Goal: Task Accomplishment & Management: Manage account settings

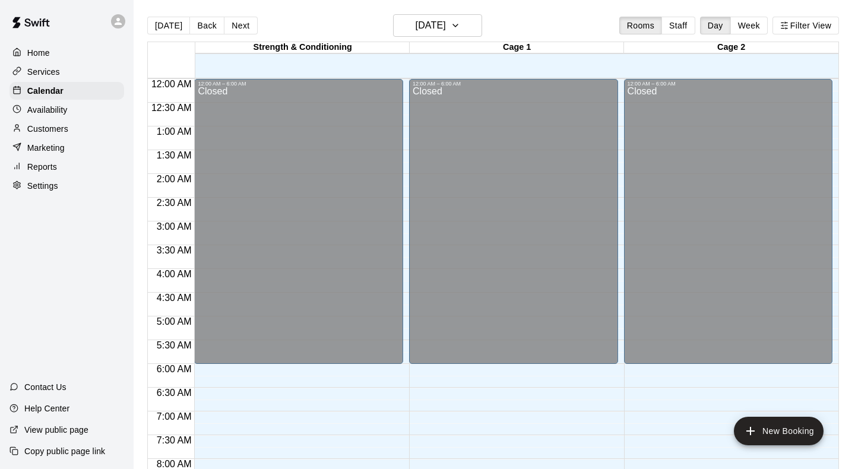
scroll to position [658, 0]
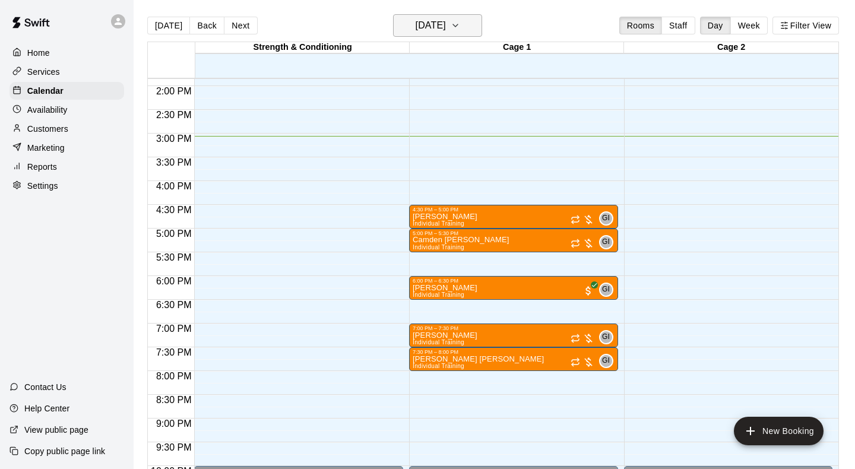
click at [446, 24] on h6 "[DATE]" at bounding box center [431, 25] width 30 height 17
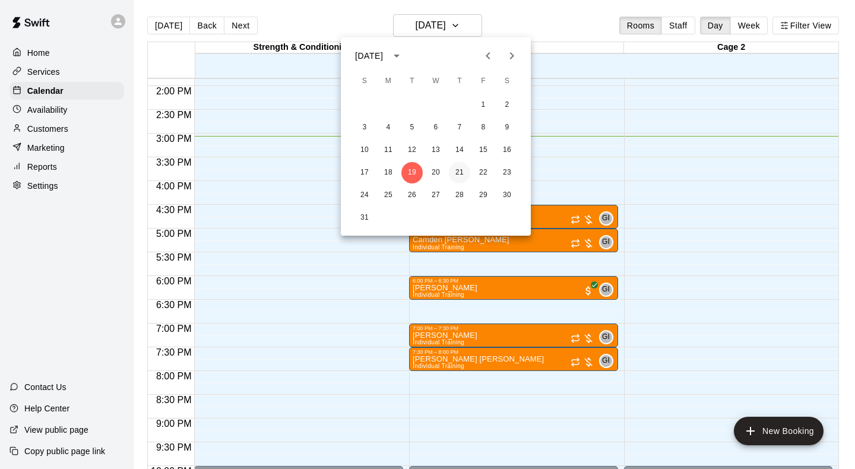
click at [452, 171] on button "21" at bounding box center [459, 172] width 21 height 21
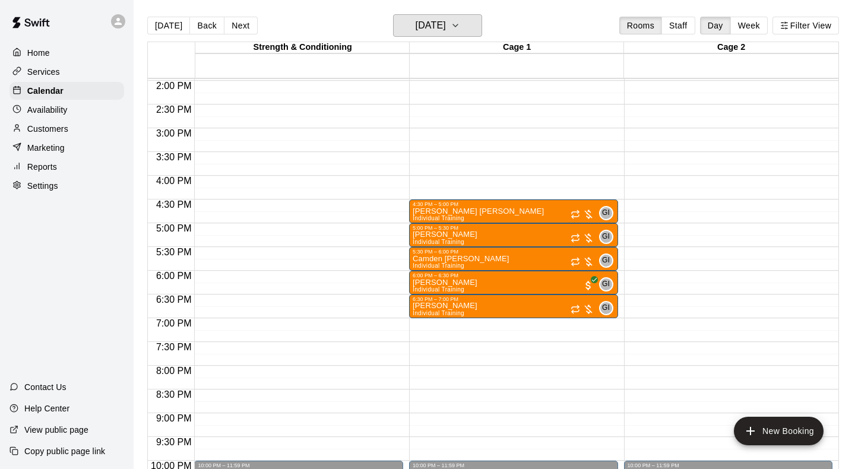
scroll to position [666, 0]
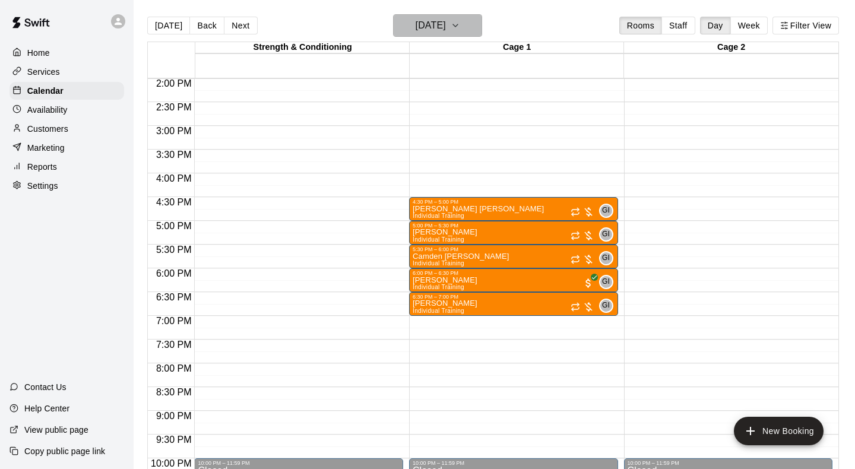
click at [460, 23] on icon "button" at bounding box center [456, 25] width 10 height 14
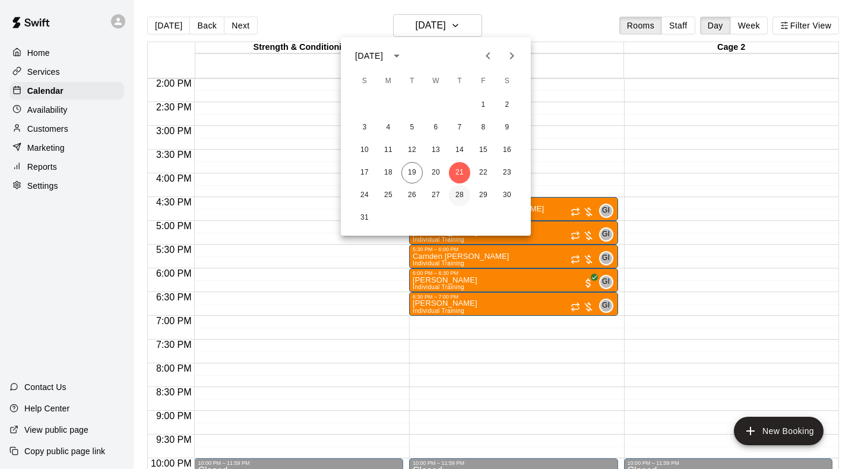
click at [457, 197] on button "28" at bounding box center [459, 195] width 21 height 21
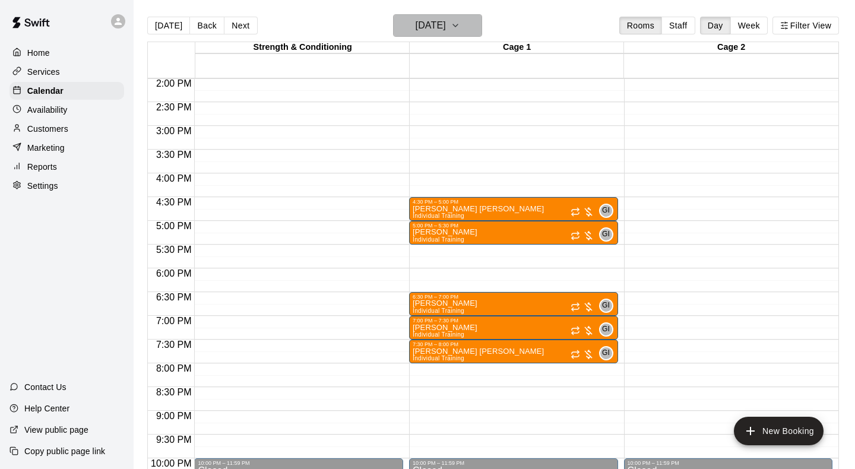
click at [460, 31] on icon "button" at bounding box center [456, 25] width 10 height 14
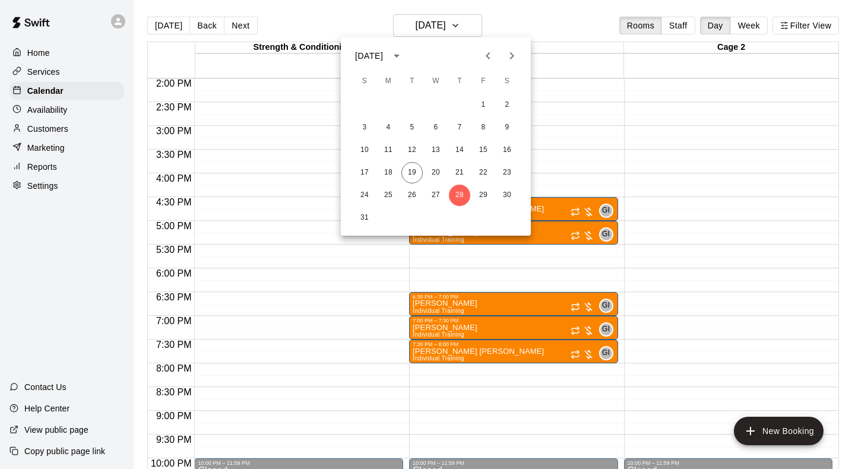
click at [418, 384] on div at bounding box center [427, 234] width 855 height 469
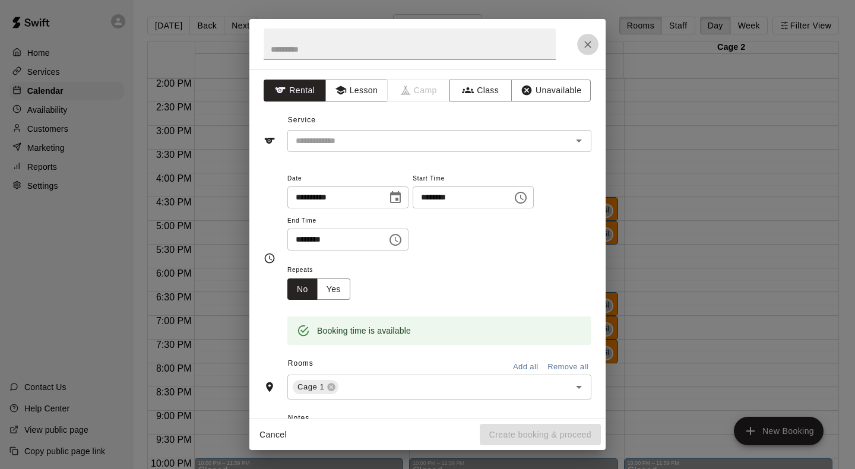
click at [585, 48] on icon "Close" at bounding box center [588, 45] width 12 height 12
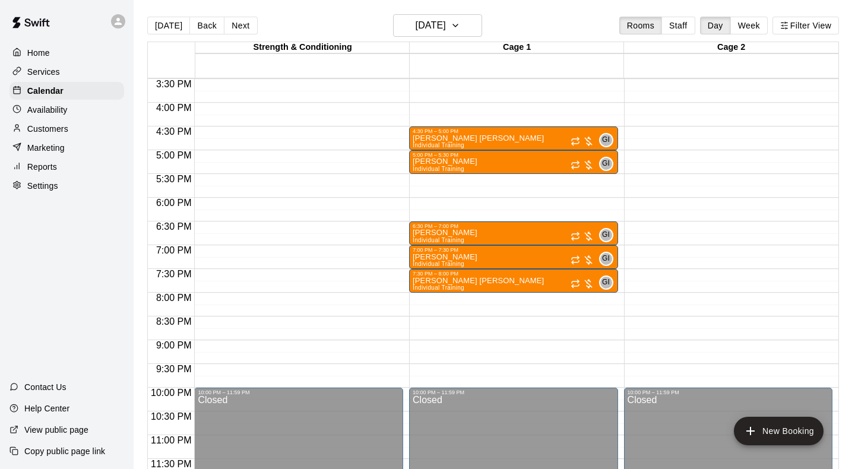
scroll to position [678, 0]
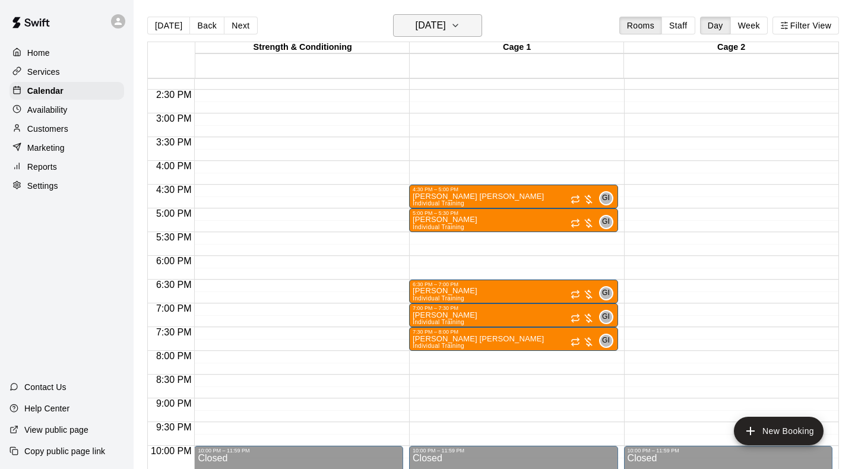
click at [460, 26] on icon "button" at bounding box center [456, 25] width 10 height 14
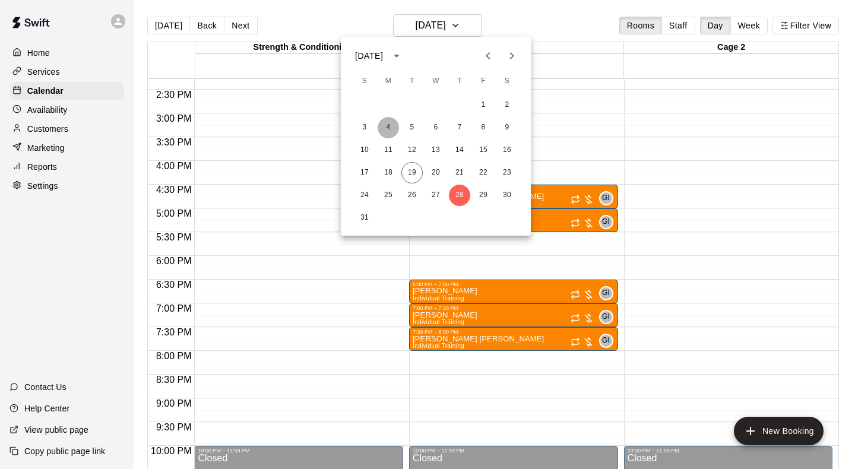
click at [388, 129] on button "4" at bounding box center [388, 127] width 21 height 21
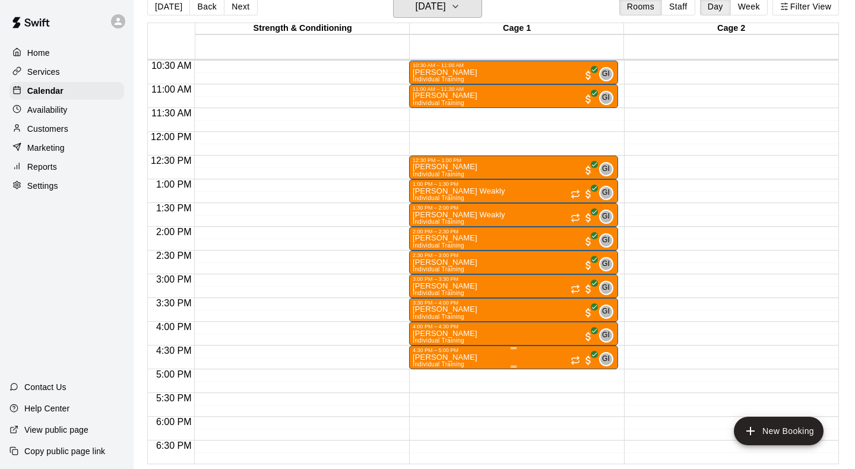
scroll to position [473, 0]
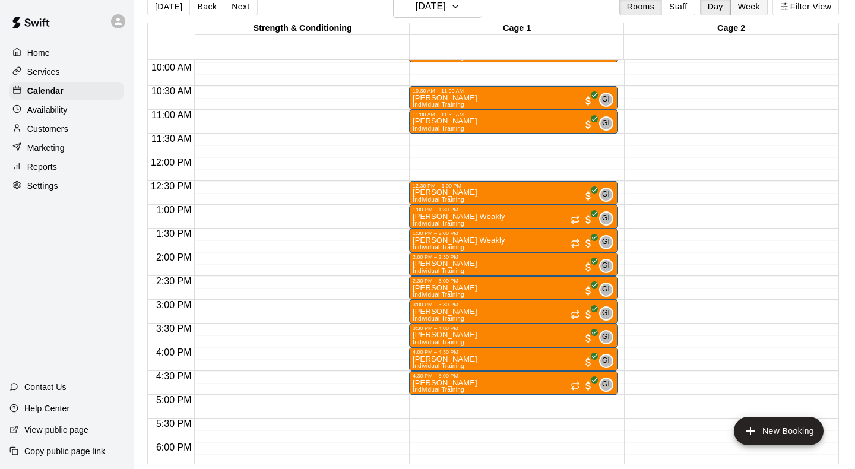
click at [761, 8] on button "Week" at bounding box center [748, 7] width 37 height 18
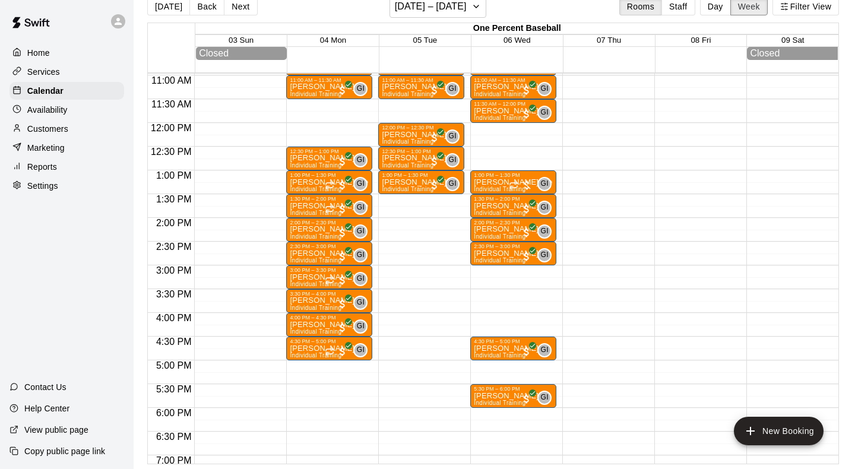
scroll to position [517, 0]
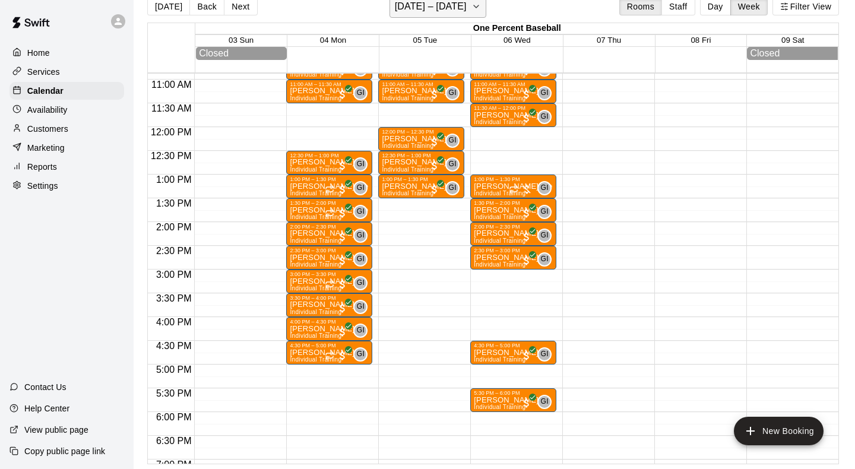
click at [460, 13] on h6 "[DATE] – [DATE]" at bounding box center [431, 6] width 72 height 17
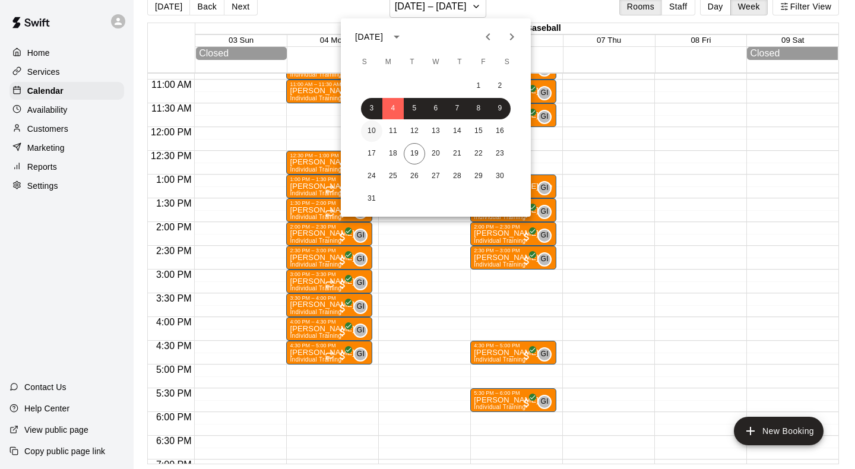
click at [377, 131] on button "10" at bounding box center [371, 131] width 21 height 21
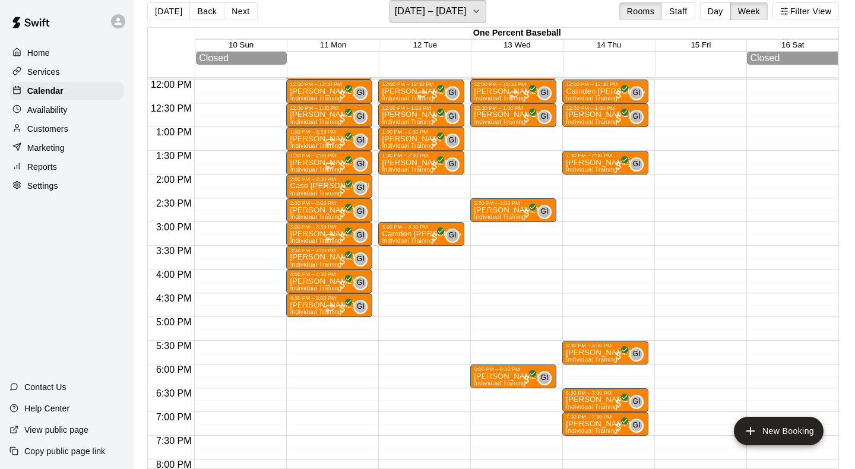
scroll to position [580, 0]
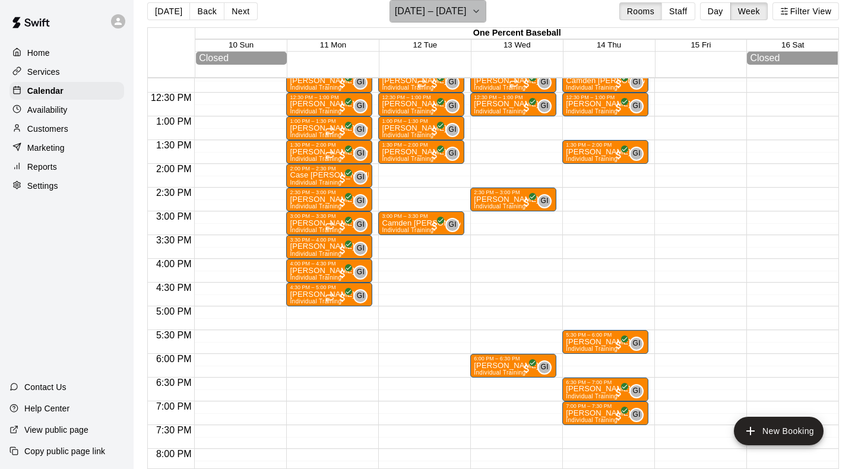
click at [474, 15] on icon "button" at bounding box center [476, 11] width 10 height 14
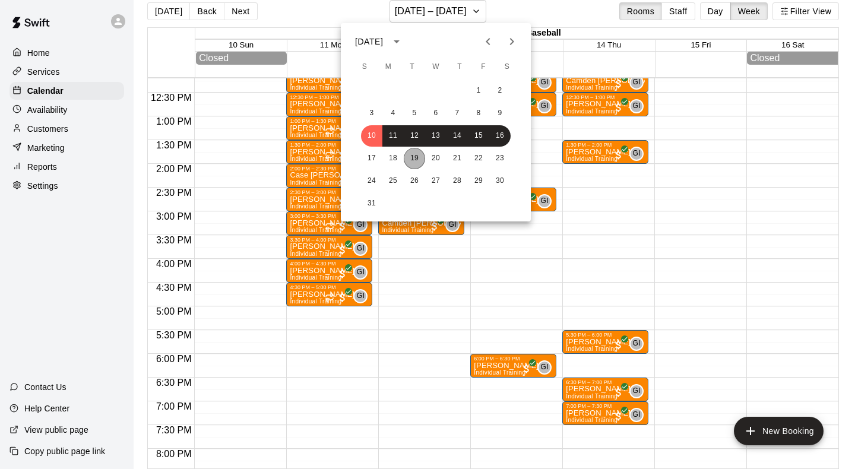
click at [416, 154] on button "19" at bounding box center [414, 158] width 21 height 21
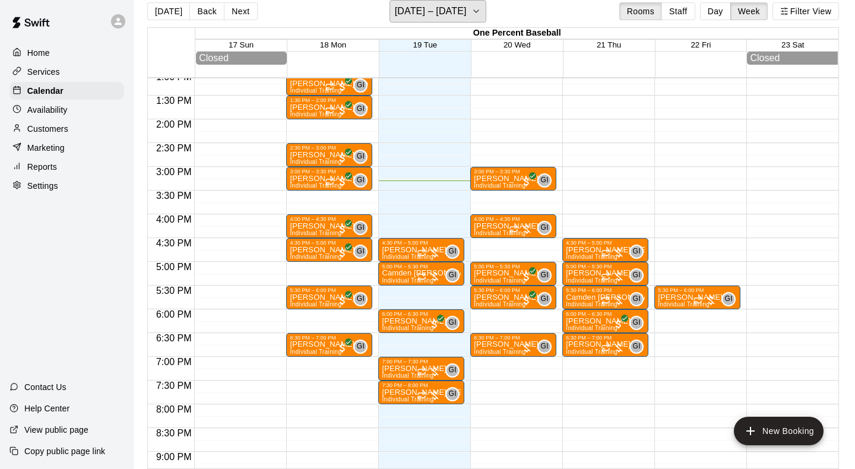
scroll to position [623, 0]
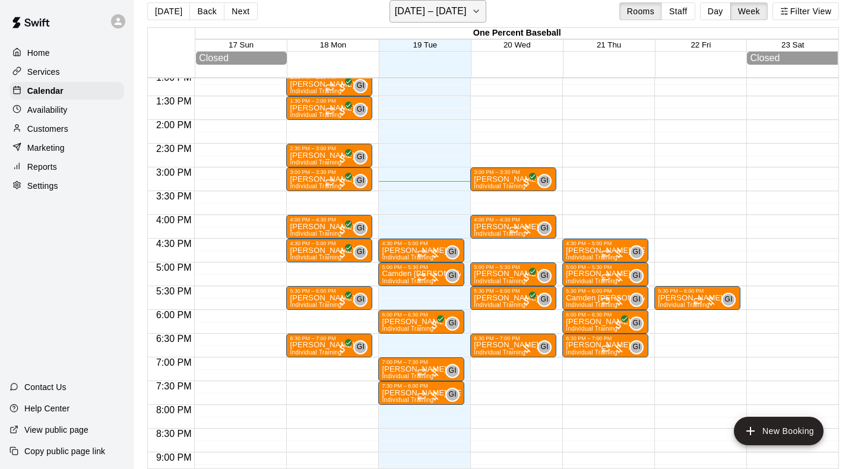
click at [476, 20] on button "[DATE] – [DATE]" at bounding box center [438, 11] width 97 height 23
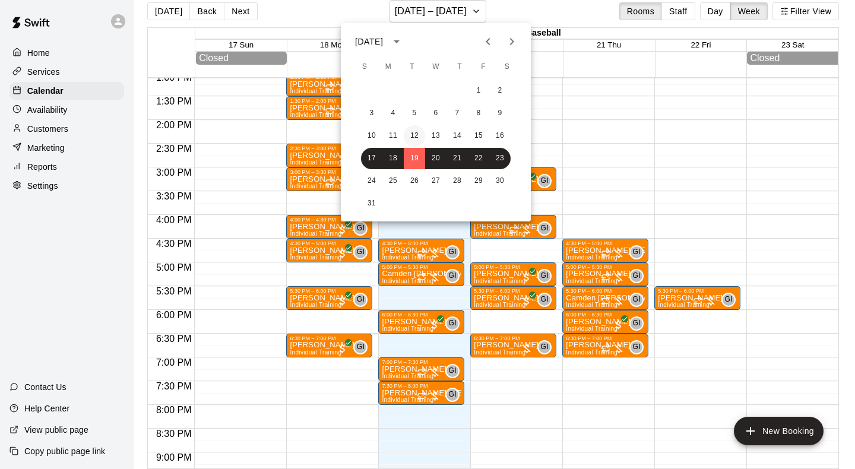
click at [410, 134] on button "12" at bounding box center [414, 135] width 21 height 21
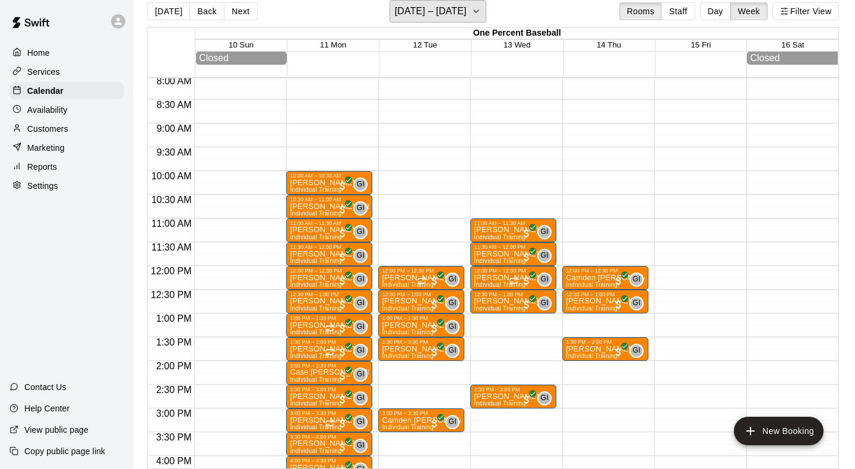
scroll to position [385, 0]
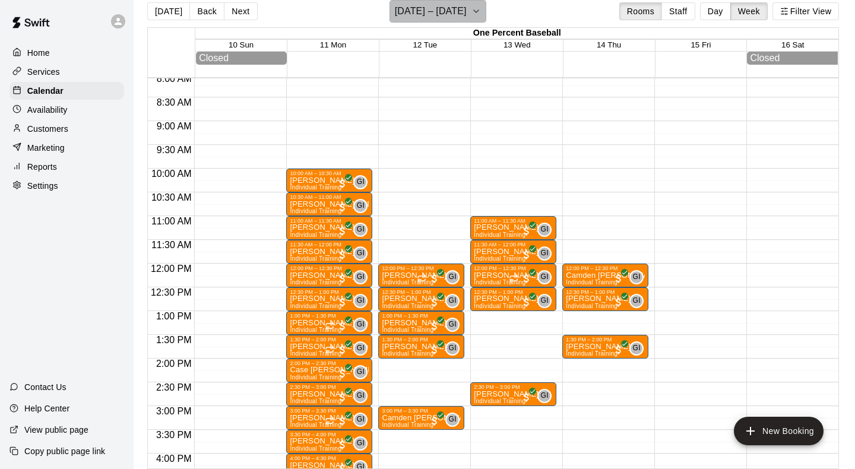
click at [463, 20] on button "[DATE] – [DATE]" at bounding box center [438, 11] width 97 height 23
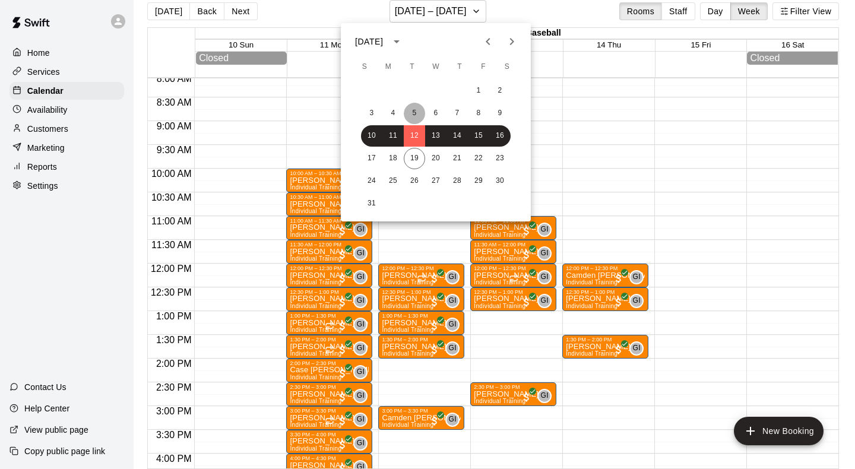
click at [415, 116] on button "5" at bounding box center [414, 113] width 21 height 21
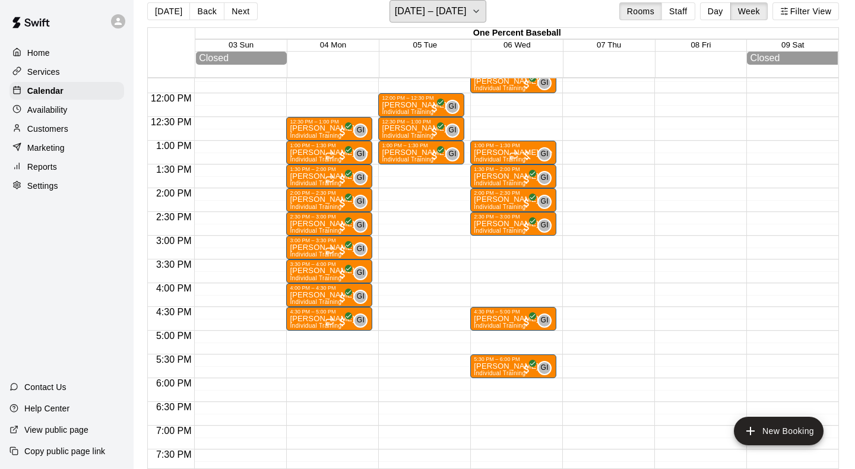
scroll to position [570, 0]
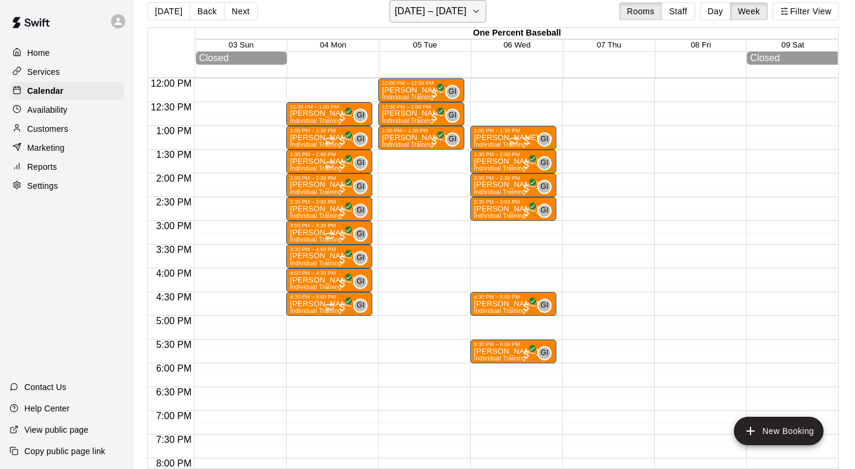
click at [461, 14] on button "[DATE] – [DATE]" at bounding box center [438, 11] width 97 height 23
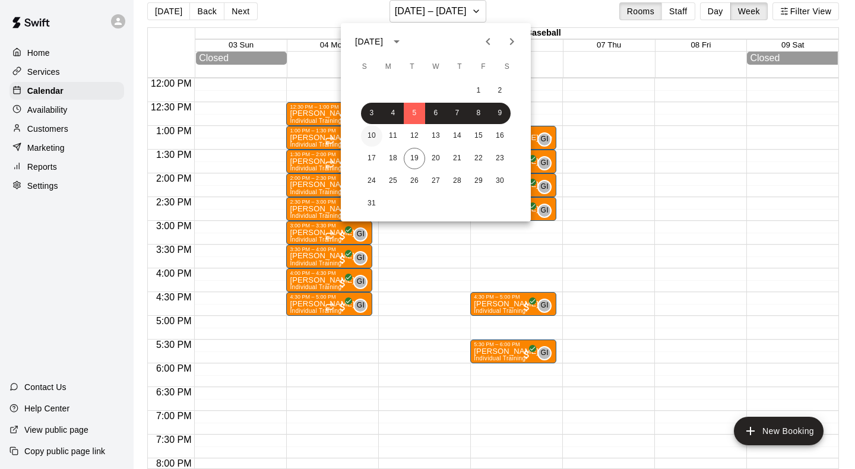
click at [382, 137] on button "10" at bounding box center [371, 135] width 21 height 21
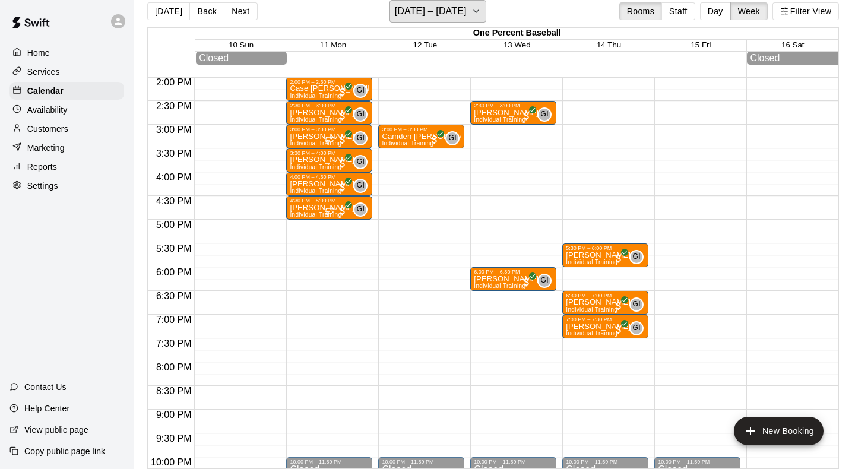
scroll to position [670, 0]
